Goal: Entertainment & Leisure: Consume media (video, audio)

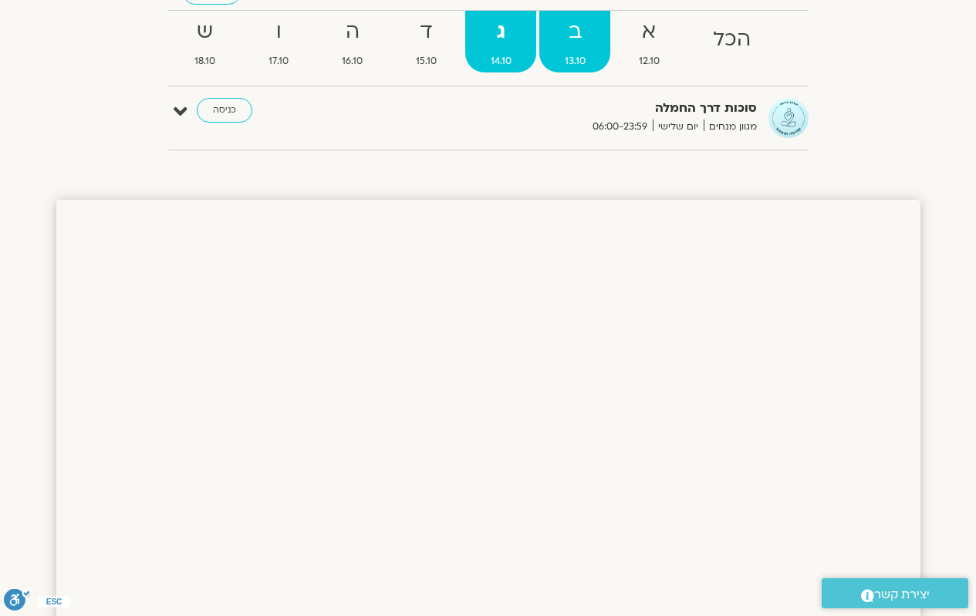
click at [560, 62] on span "13.10" at bounding box center [574, 61] width 71 height 16
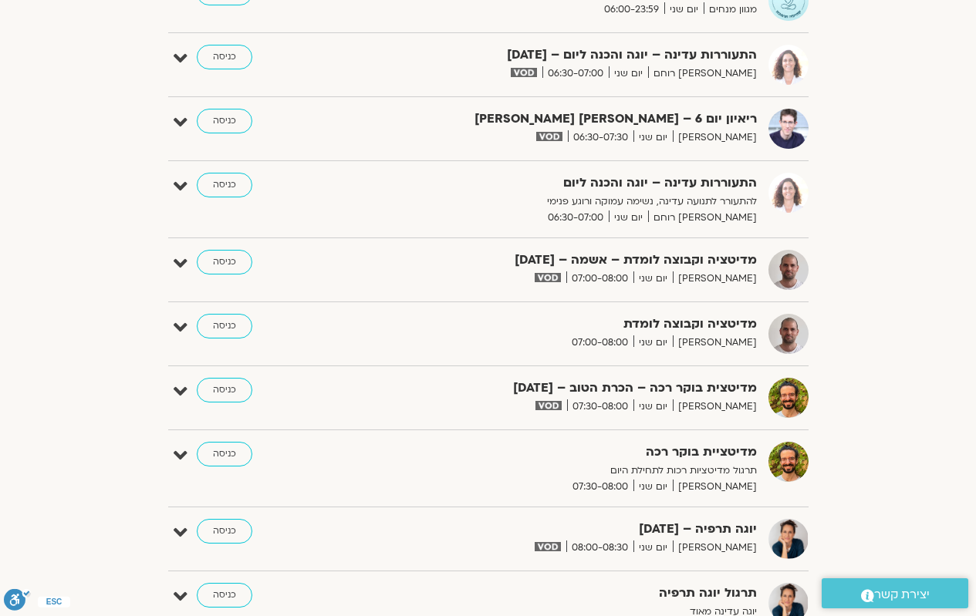
scroll to position [408, 0]
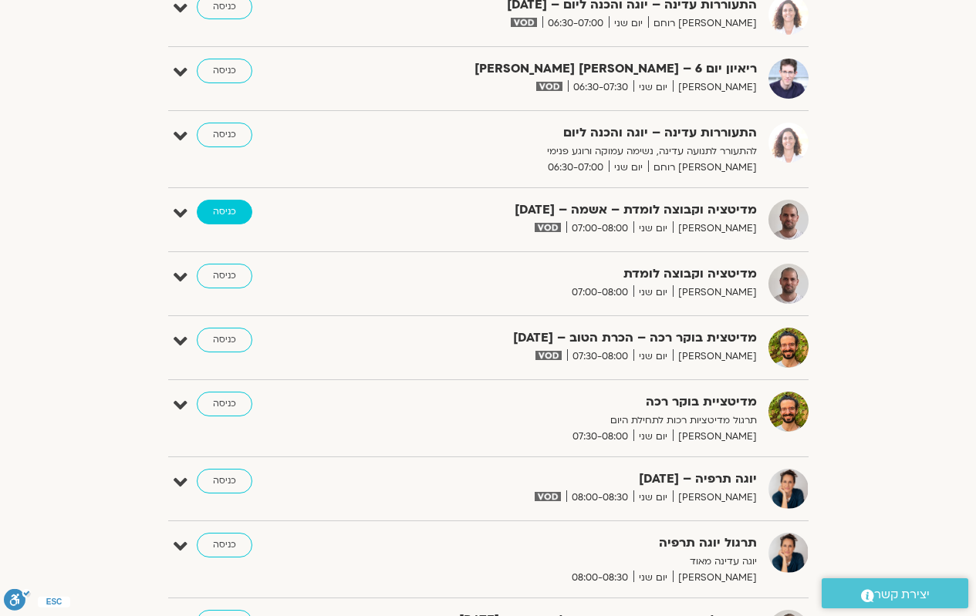
click at [244, 219] on link "כניסה" at bounding box center [225, 212] width 56 height 25
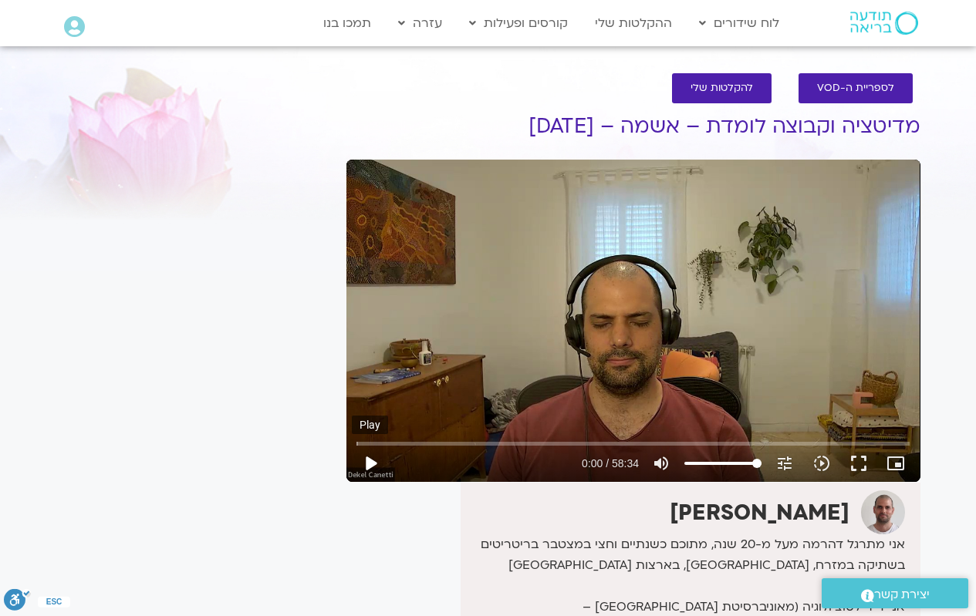
click at [373, 462] on button "play_arrow" at bounding box center [370, 463] width 37 height 37
click at [858, 464] on button "fullscreen" at bounding box center [858, 463] width 37 height 37
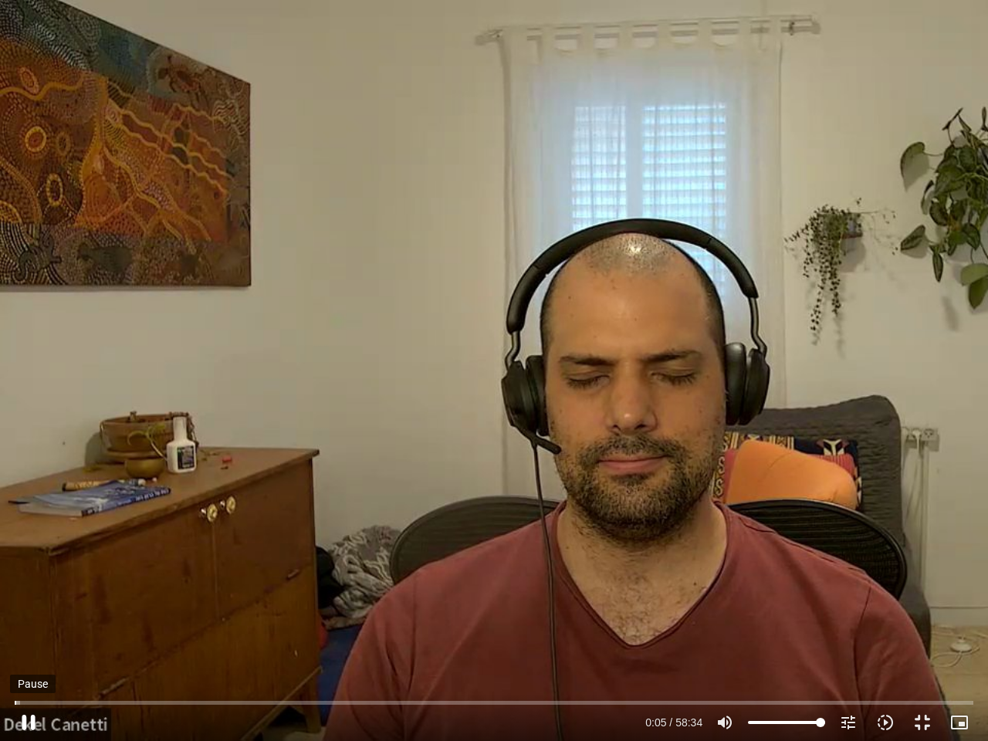
click at [29, 719] on button "pause" at bounding box center [28, 722] width 37 height 37
click at [920, 721] on button "fullscreen_exit" at bounding box center [921, 722] width 37 height 37
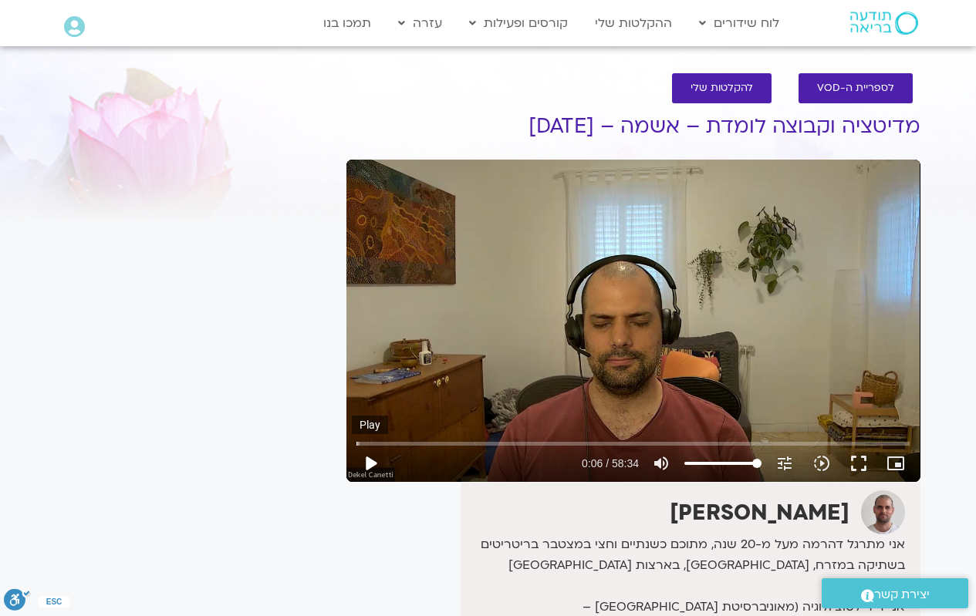
click at [372, 462] on button "play_arrow" at bounding box center [370, 463] width 37 height 37
click at [860, 470] on button "fullscreen" at bounding box center [858, 463] width 37 height 37
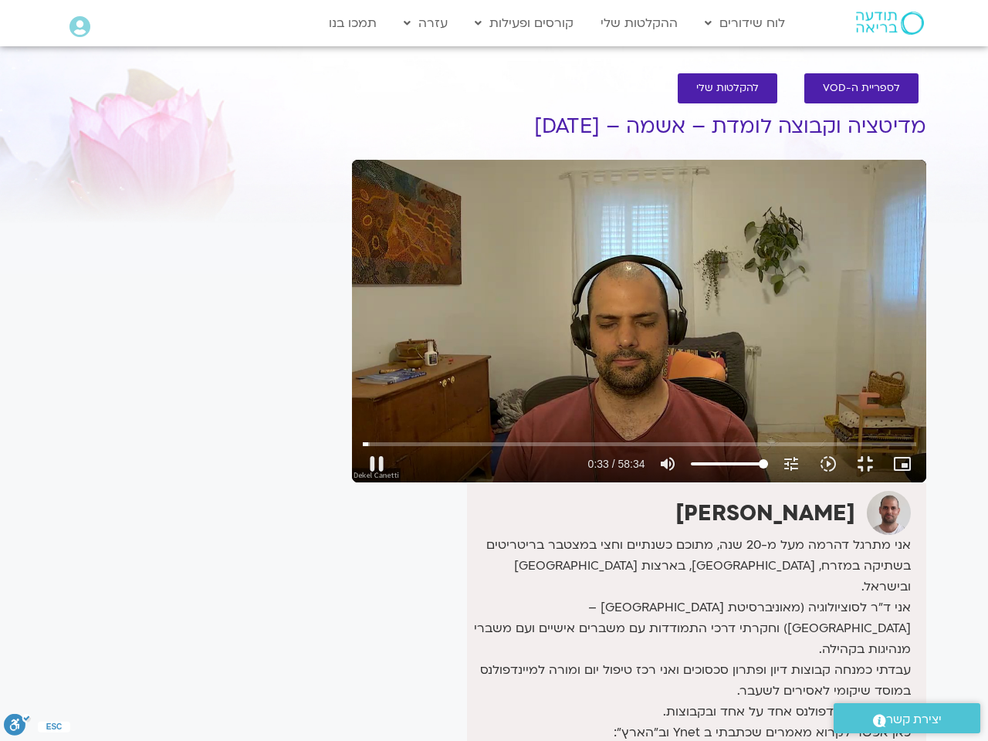
type input "34.11934"
